Goal: Find specific page/section

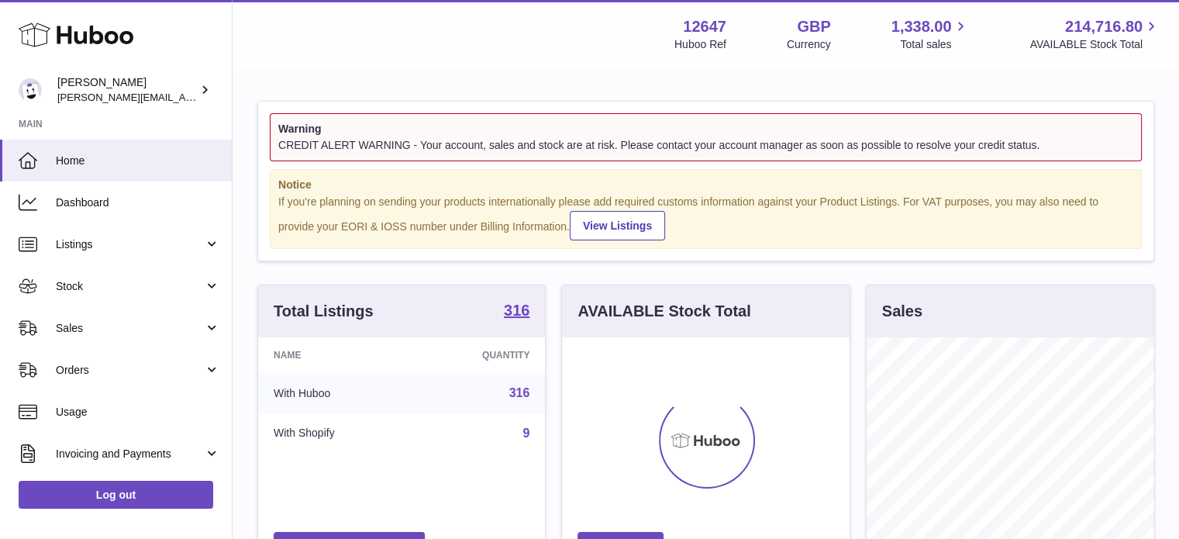
scroll to position [242, 288]
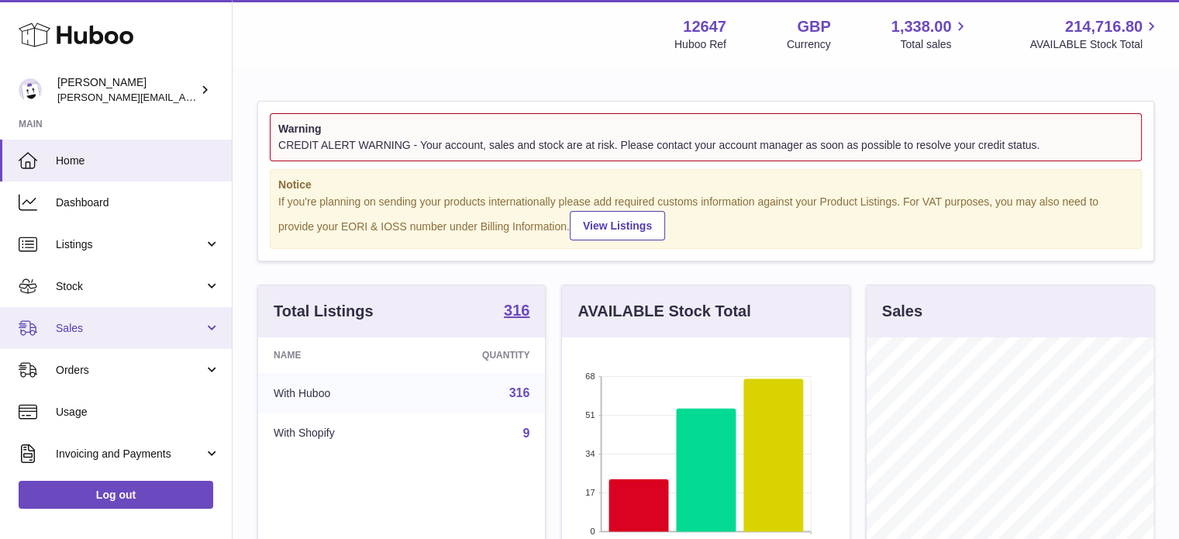
click at [99, 324] on span "Sales" at bounding box center [130, 328] width 148 height 15
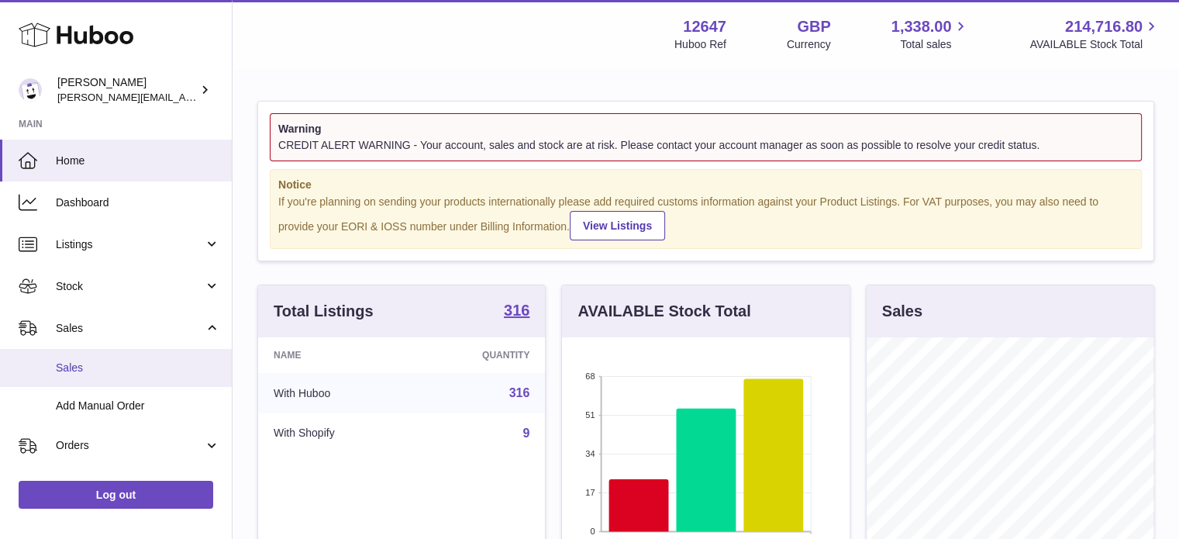
click at [112, 360] on span "Sales" at bounding box center [138, 367] width 164 height 15
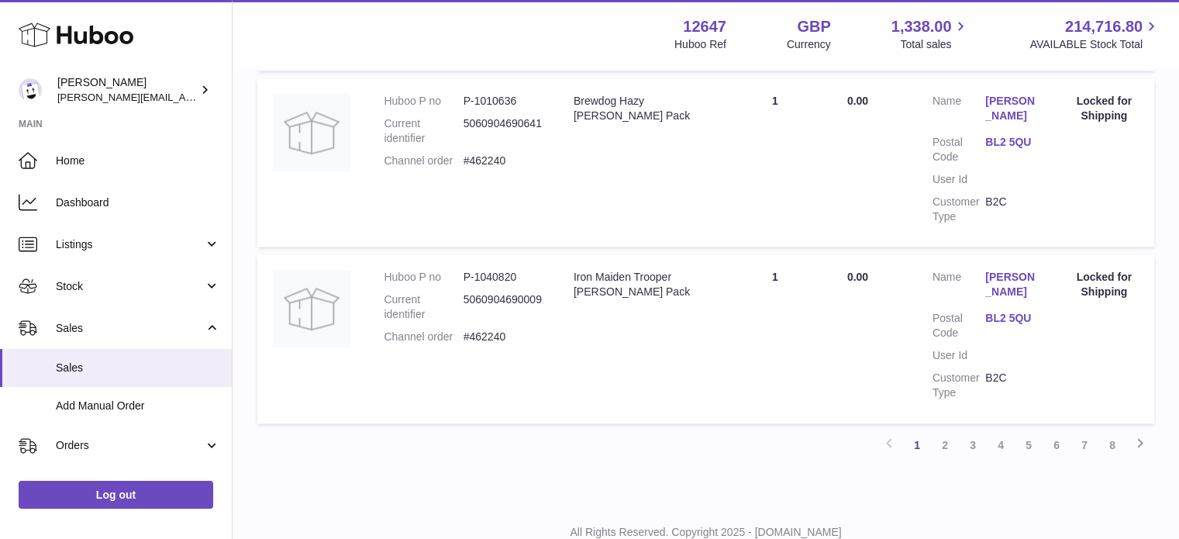
scroll to position [1811, 0]
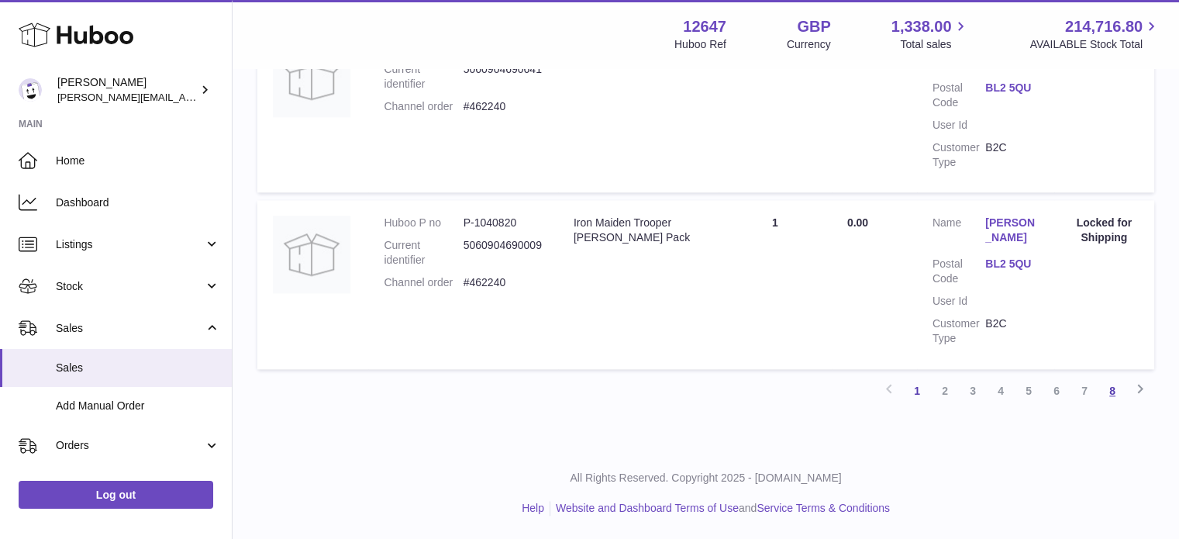
click at [1118, 390] on link "8" at bounding box center [1112, 391] width 28 height 28
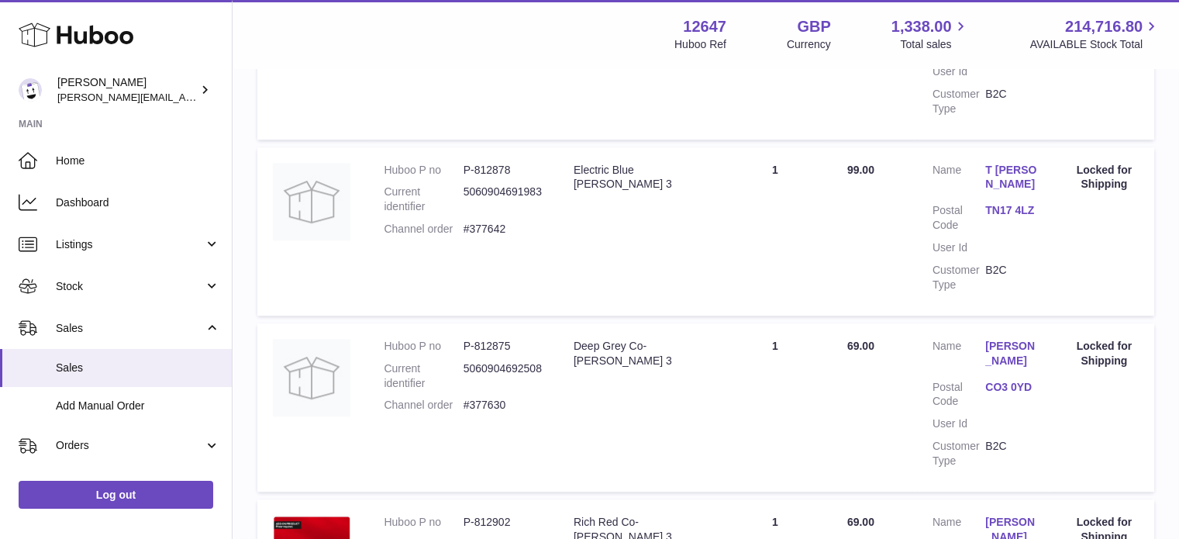
scroll to position [1346, 0]
